Goal: Information Seeking & Learning: Learn about a topic

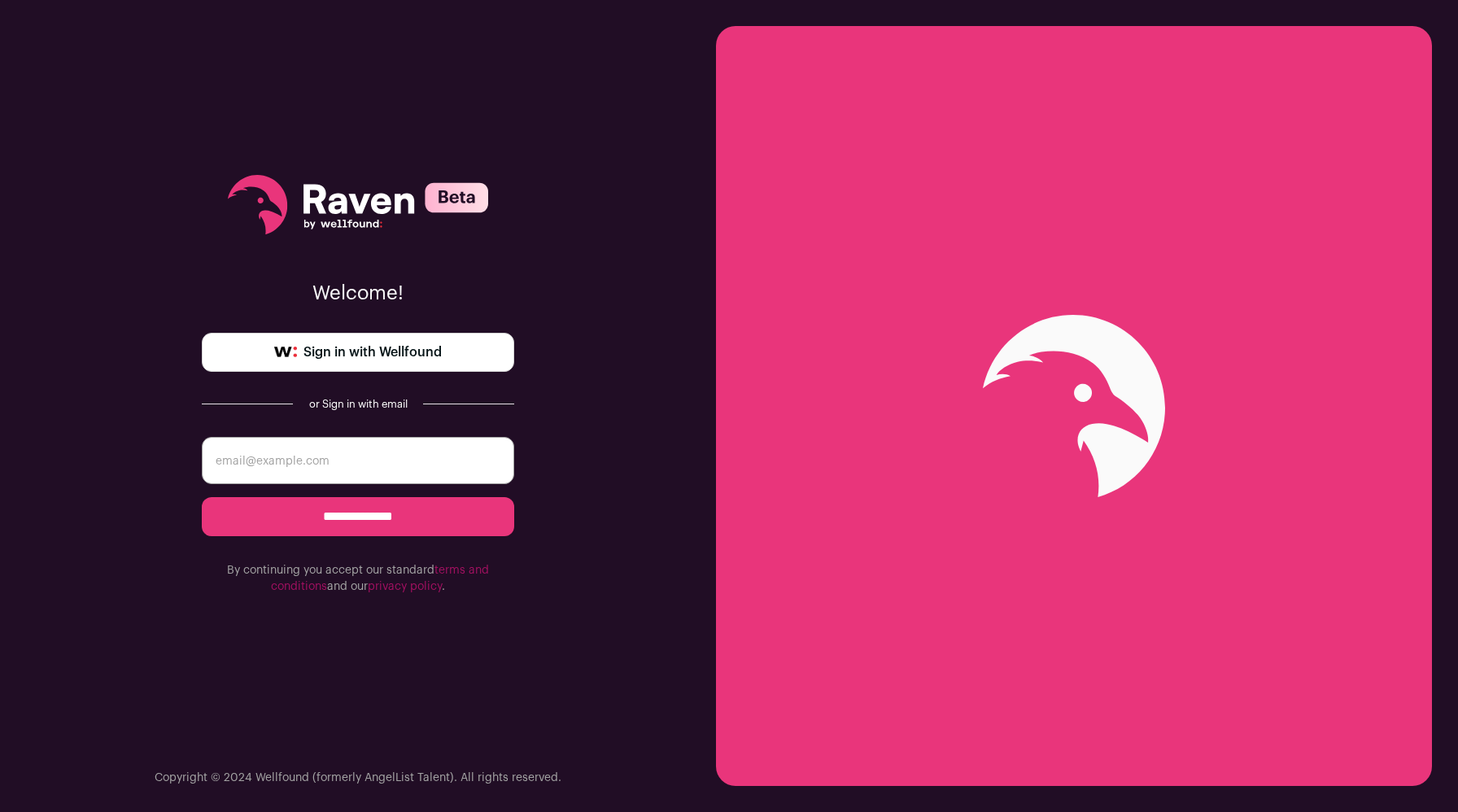
click at [405, 351] on span "Sign in with Wellfound" at bounding box center [372, 352] width 138 height 20
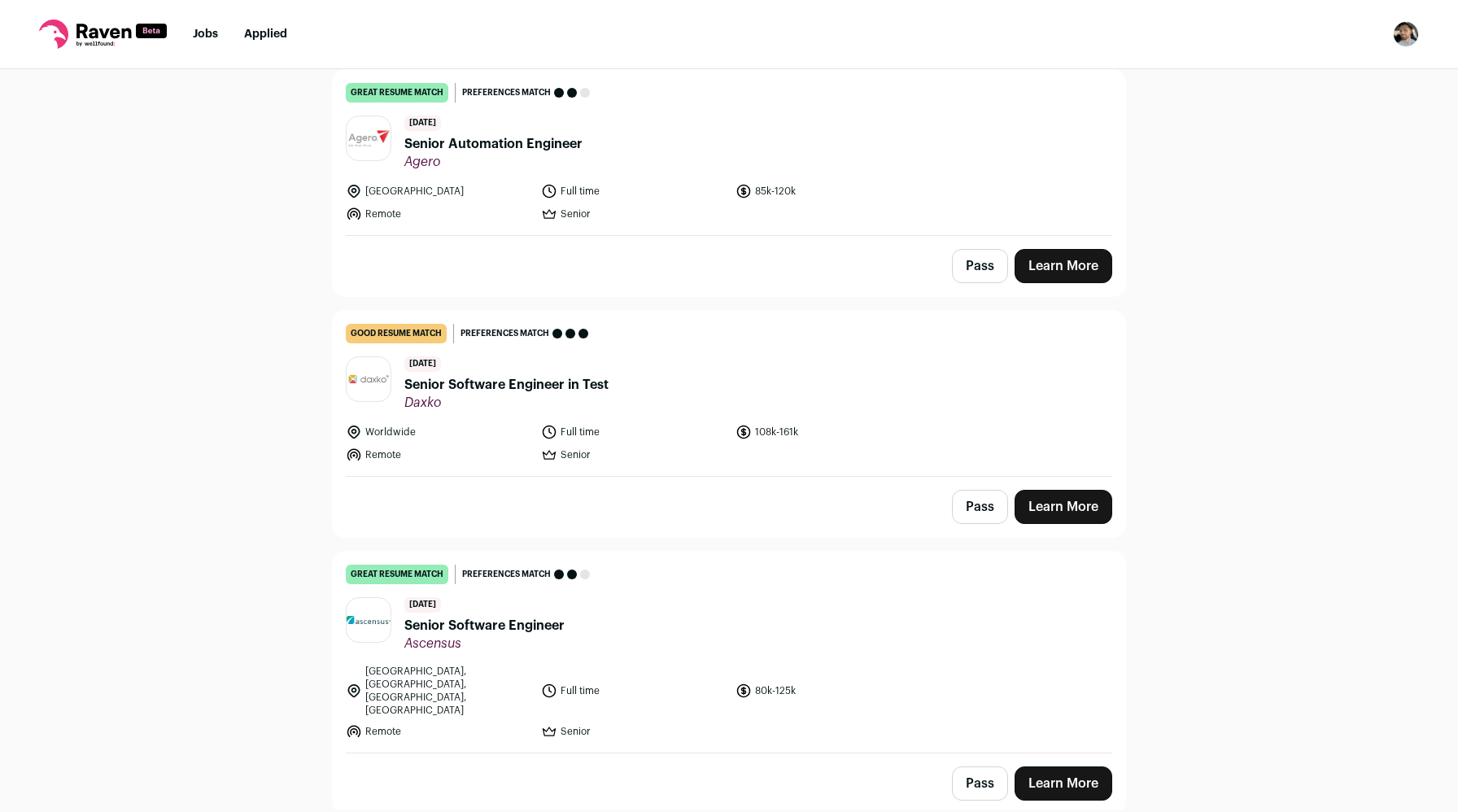
scroll to position [403, 0]
click at [1059, 508] on link "Learn More" at bounding box center [1063, 507] width 98 height 34
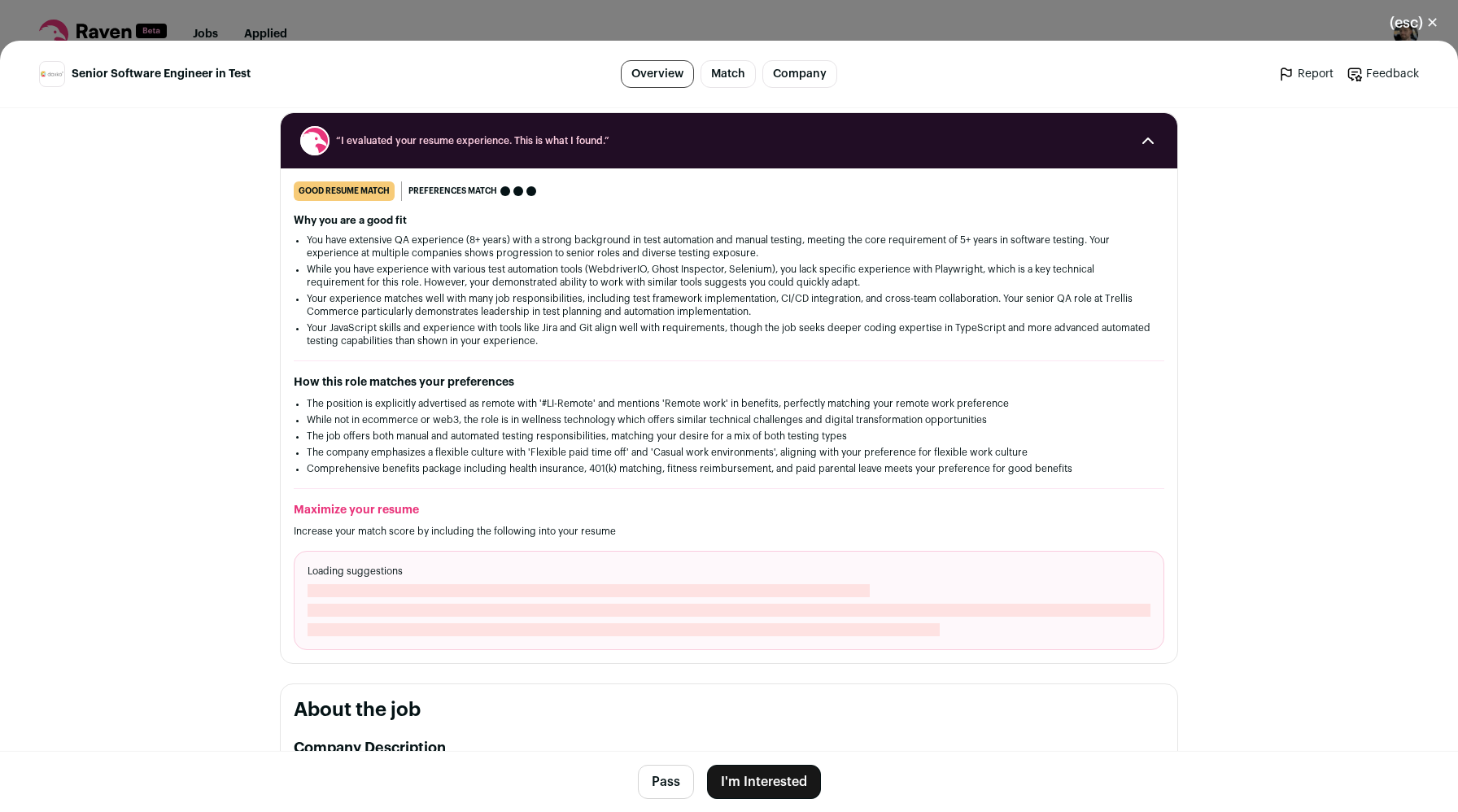
scroll to position [205, 0]
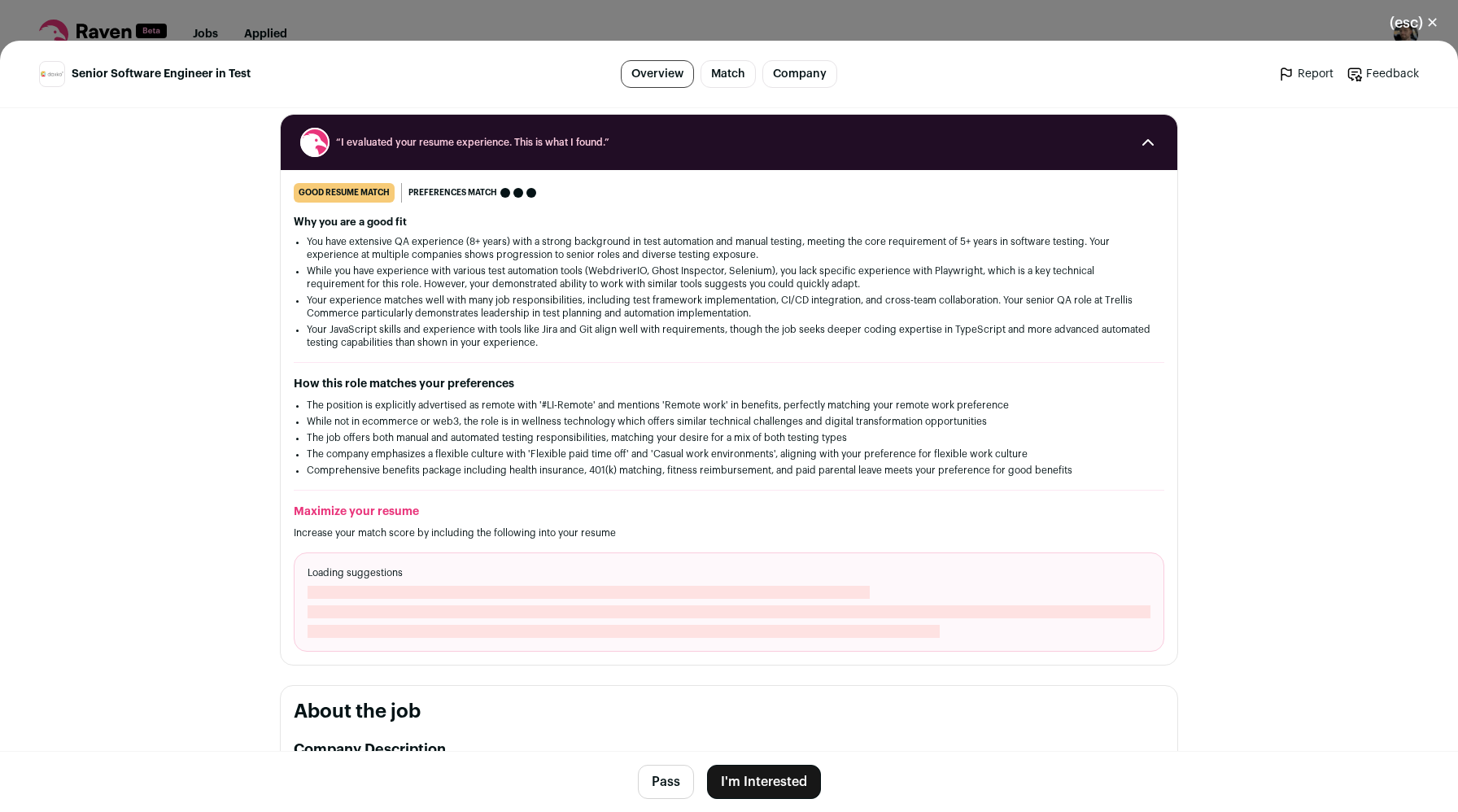
click at [1405, 28] on button "(esc) ✕" at bounding box center [1414, 22] width 88 height 36
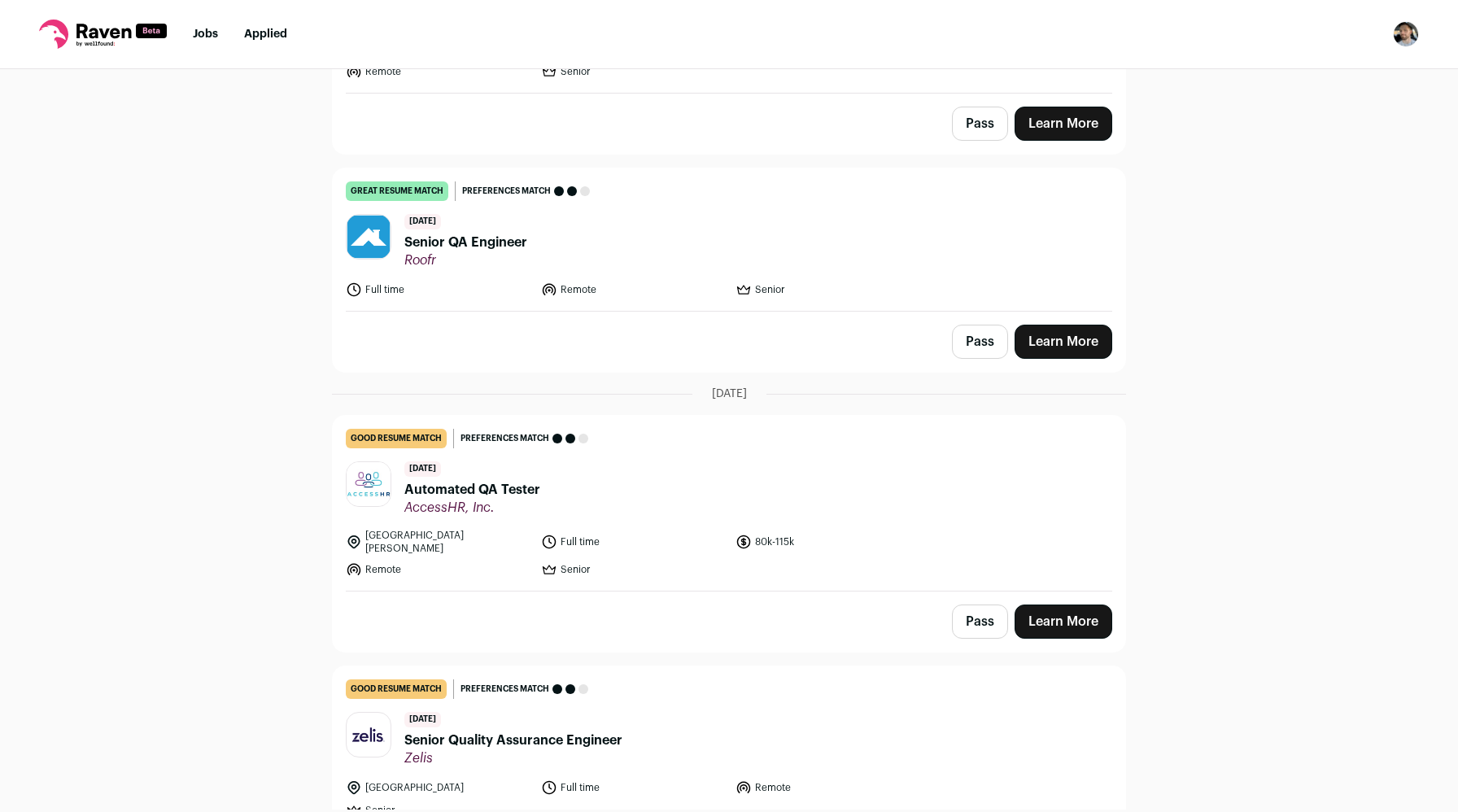
scroll to position [1060, 0]
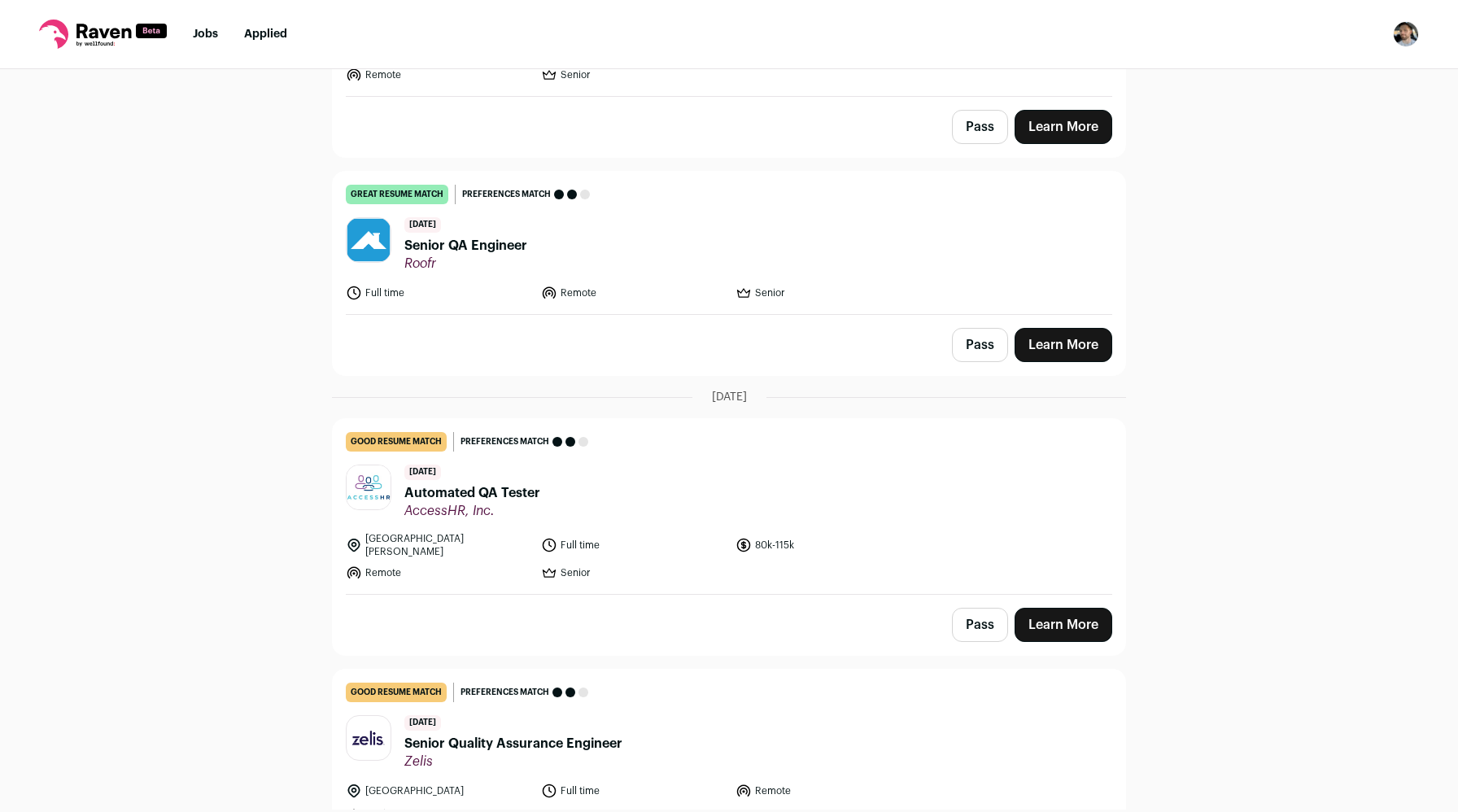
click at [1040, 328] on link "Learn More" at bounding box center [1063, 345] width 98 height 34
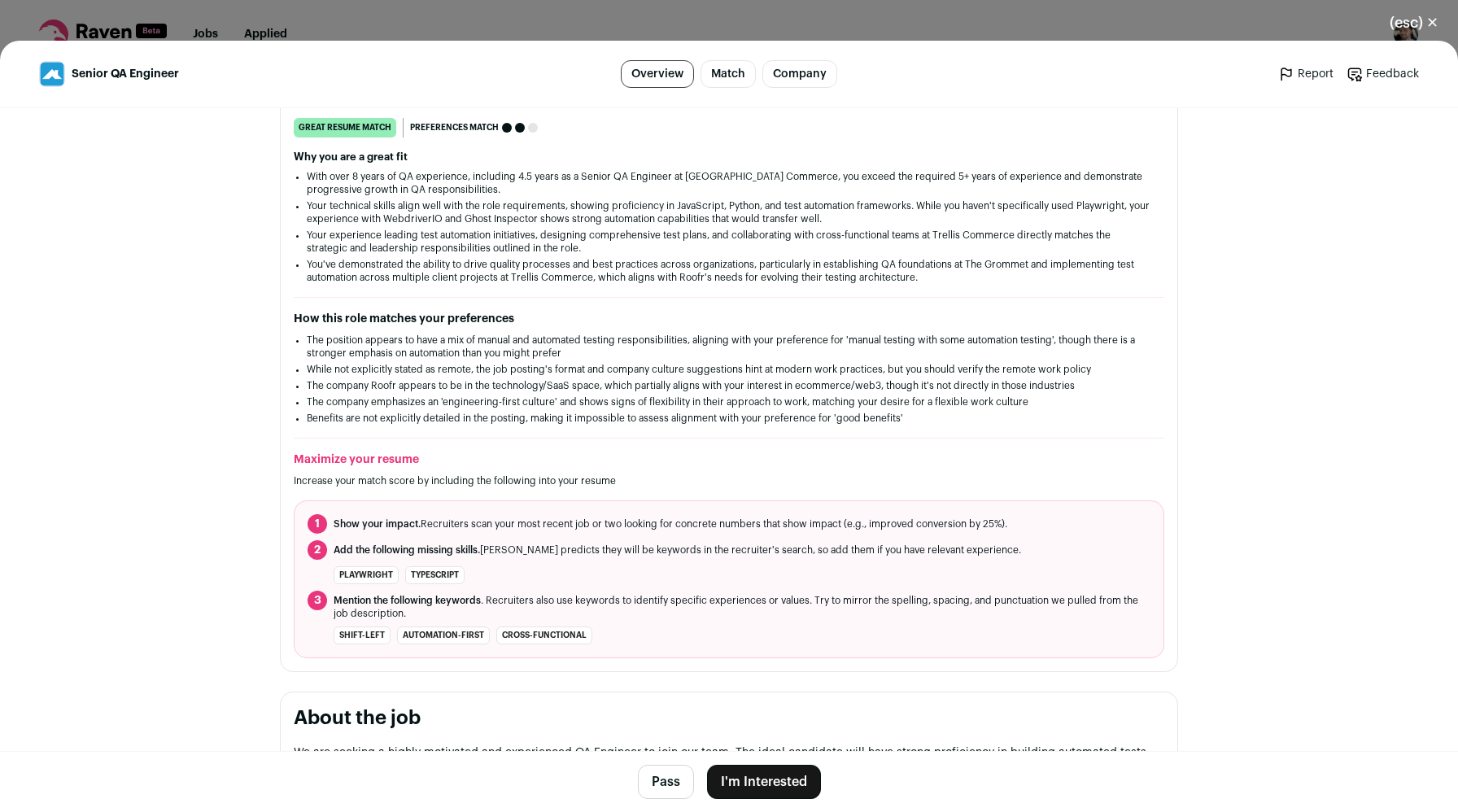
scroll to position [244, 0]
click at [1425, 14] on button "(esc) ✕" at bounding box center [1414, 22] width 88 height 36
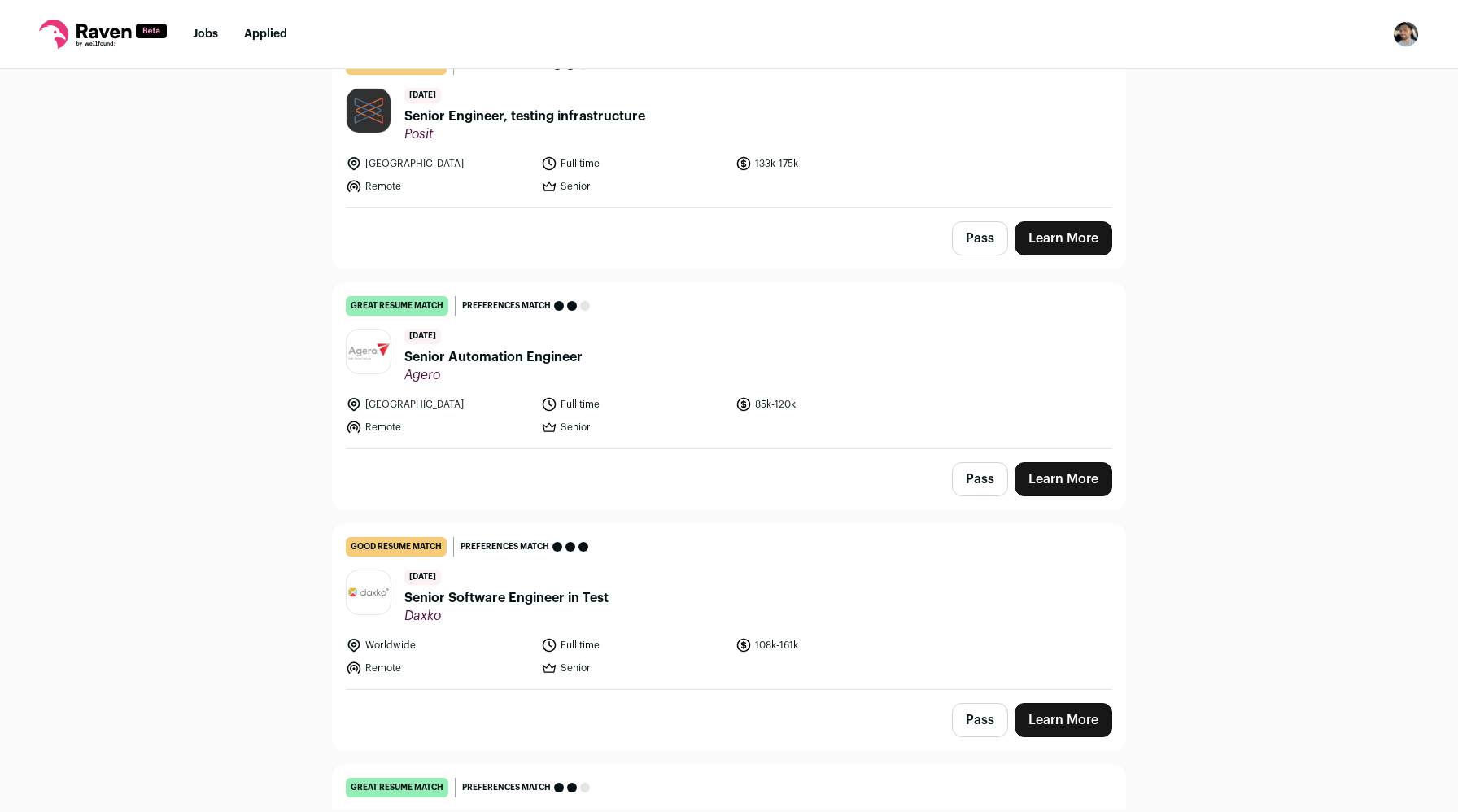
scroll to position [0, 0]
